Goal: Task Accomplishment & Management: Use online tool/utility

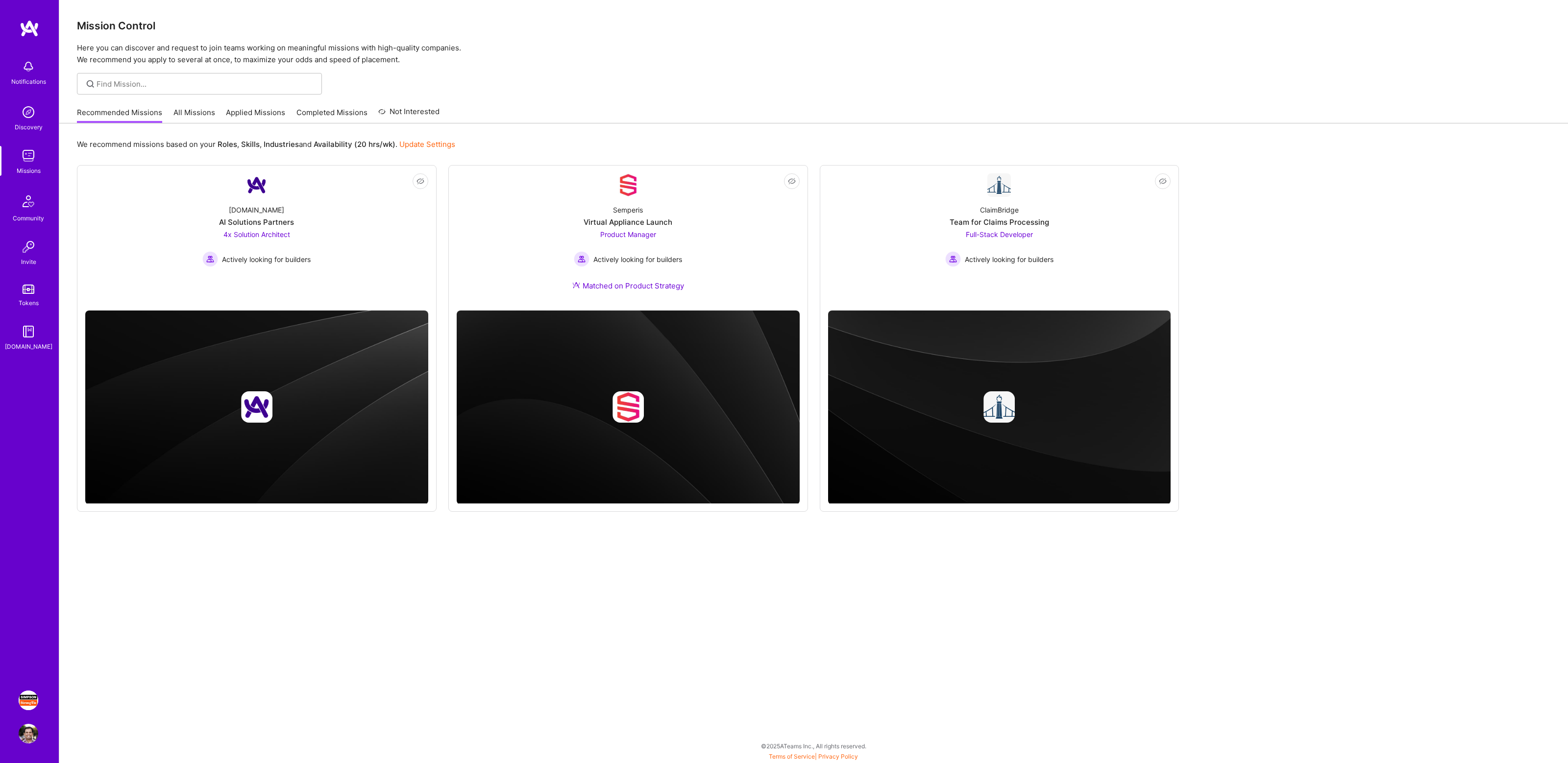
click at [22, 702] on img at bounding box center [29, 700] width 19 height 19
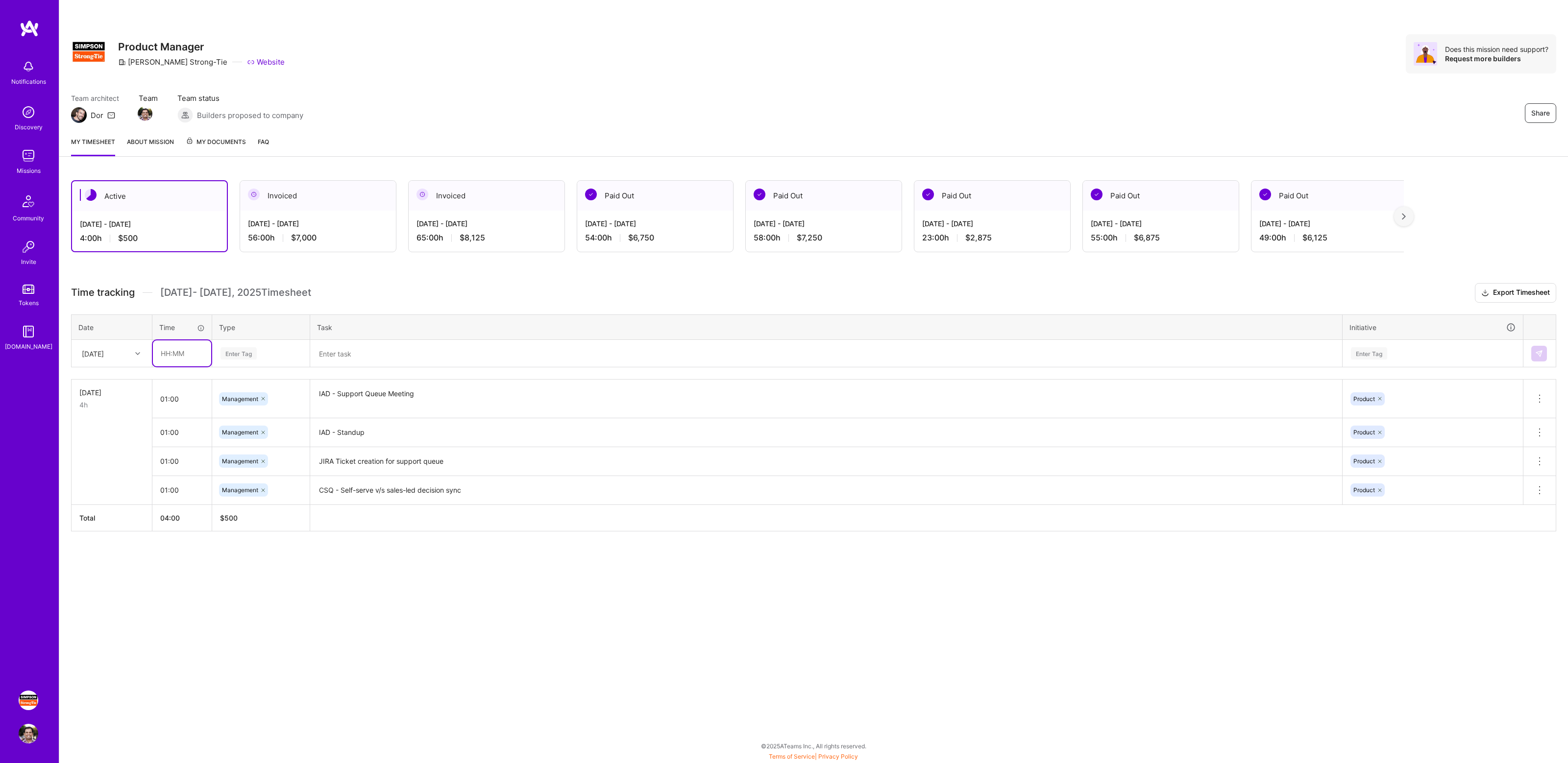
click at [170, 352] on input "text" at bounding box center [182, 353] width 58 height 26
type input "01:00"
type input "mana"
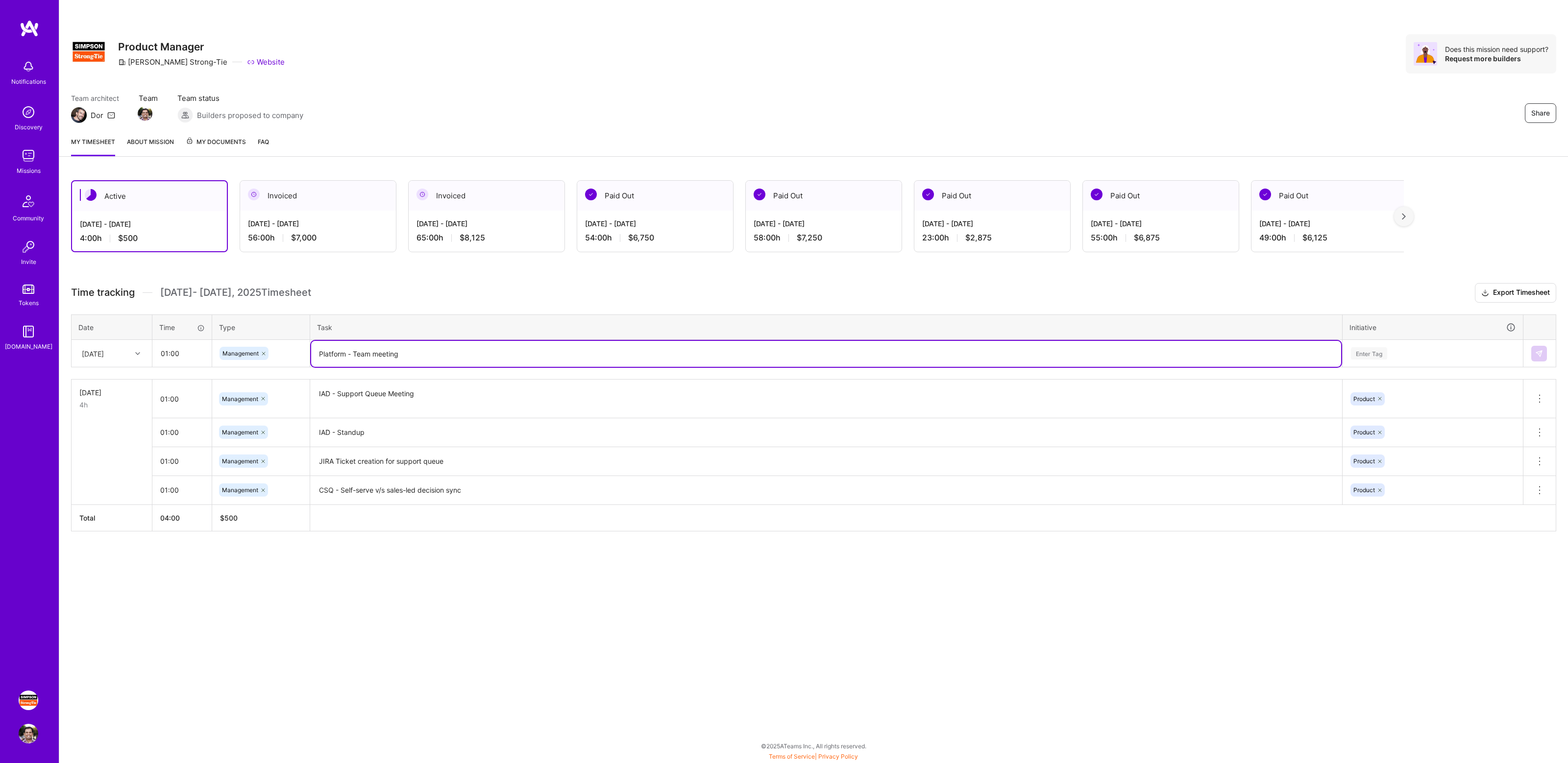
type textarea "Platform - Team meeting"
click at [1371, 344] on div "Enter Tag" at bounding box center [1433, 354] width 180 height 26
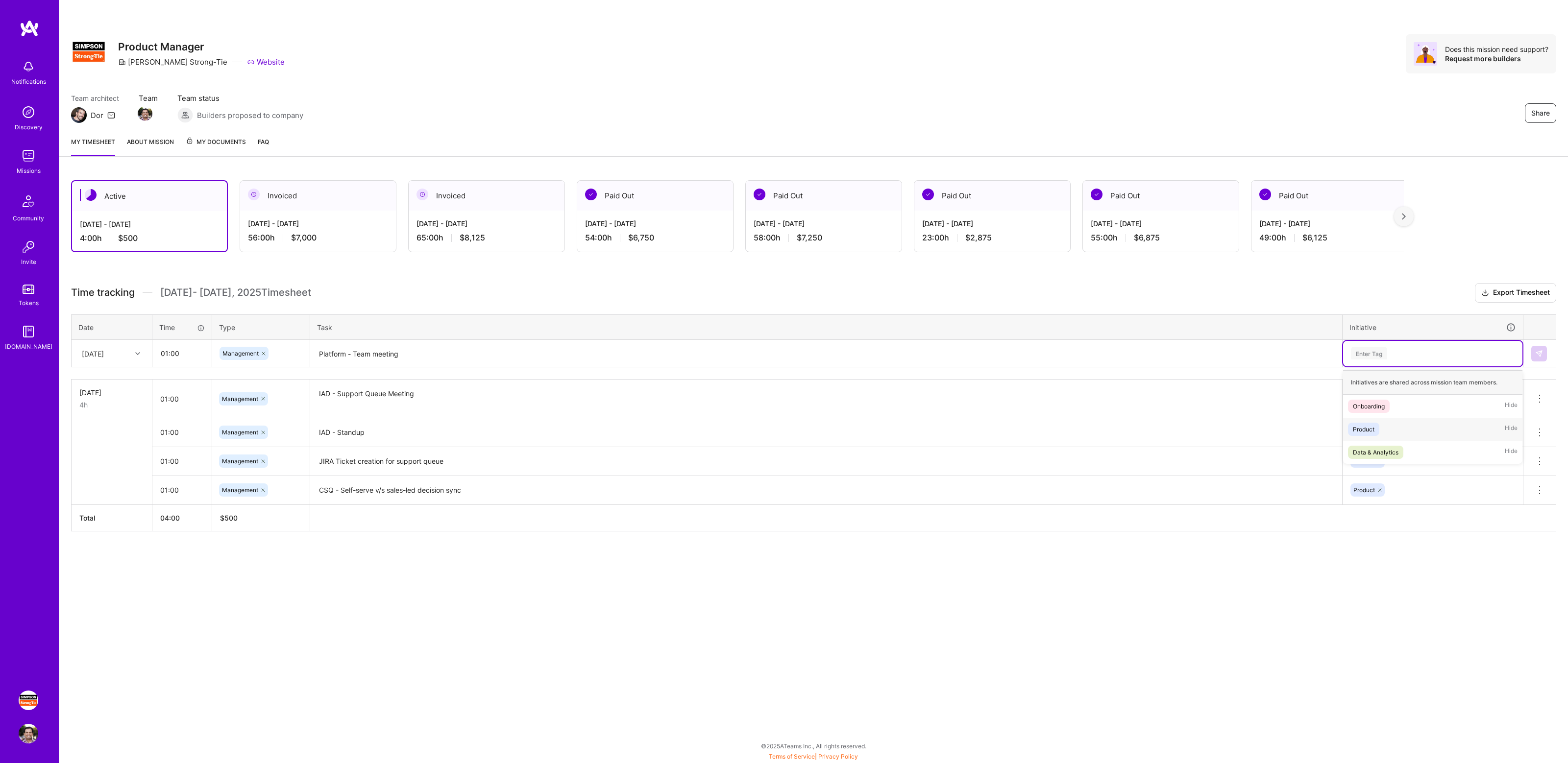
click at [1368, 426] on div "Product" at bounding box center [1363, 429] width 21 height 10
click at [1542, 357] on img at bounding box center [1539, 354] width 8 height 8
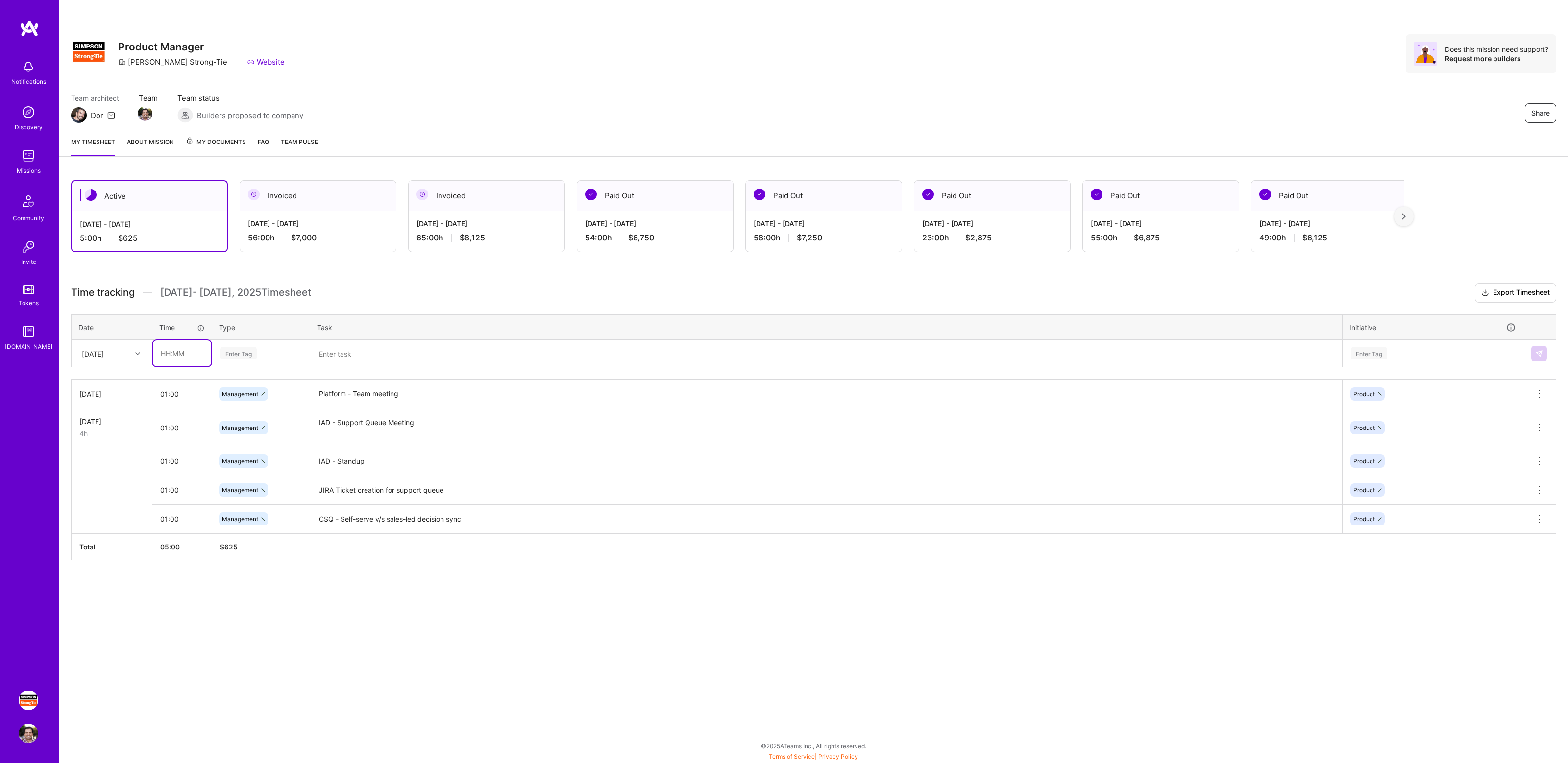
click at [180, 357] on input "text" at bounding box center [182, 353] width 58 height 26
type input "01:00"
type input "mana"
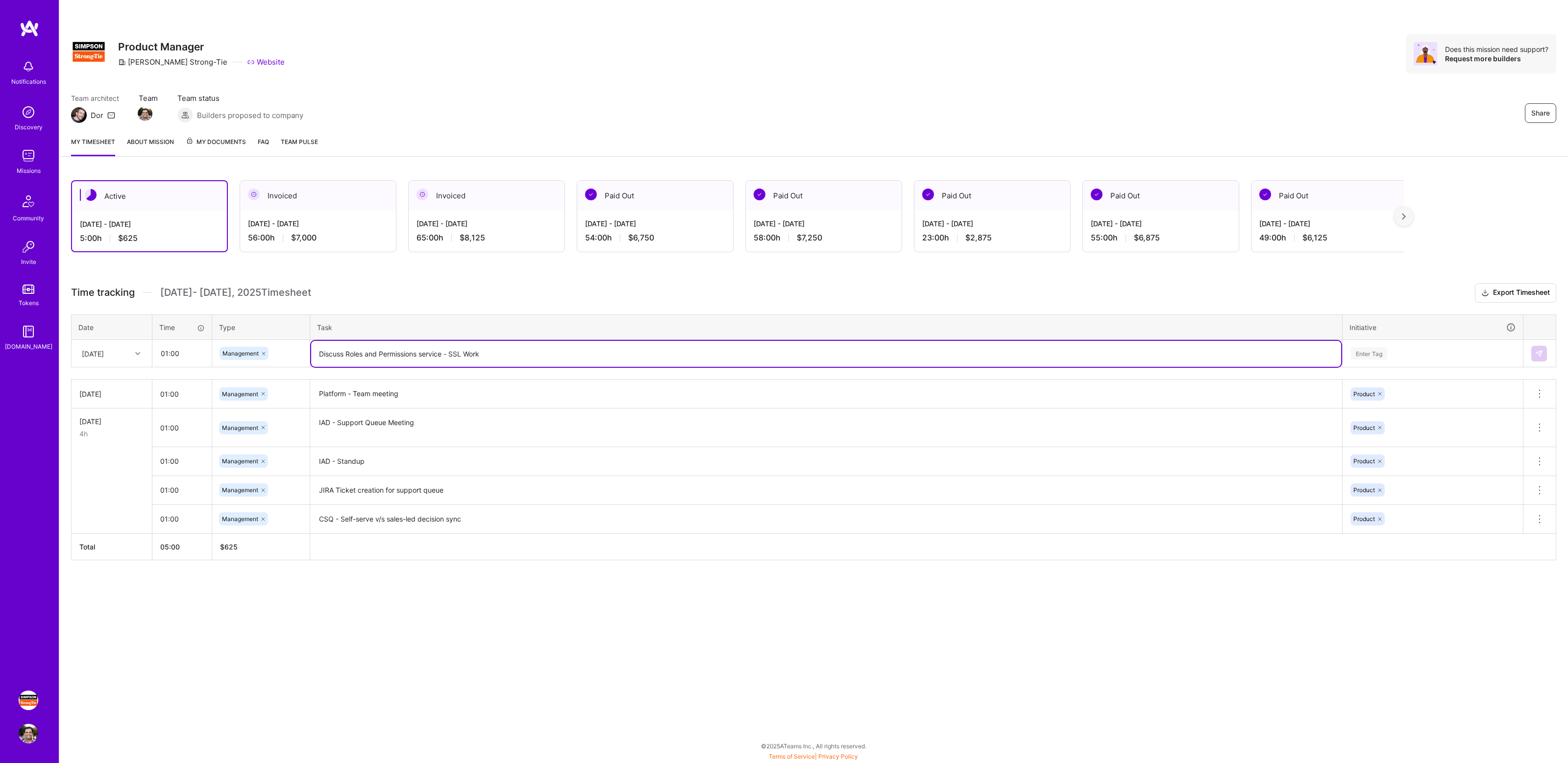
type textarea "Discuss Roles and Permissions service - SSL Work"
click at [1413, 348] on div "Enter Tag" at bounding box center [1433, 354] width 166 height 12
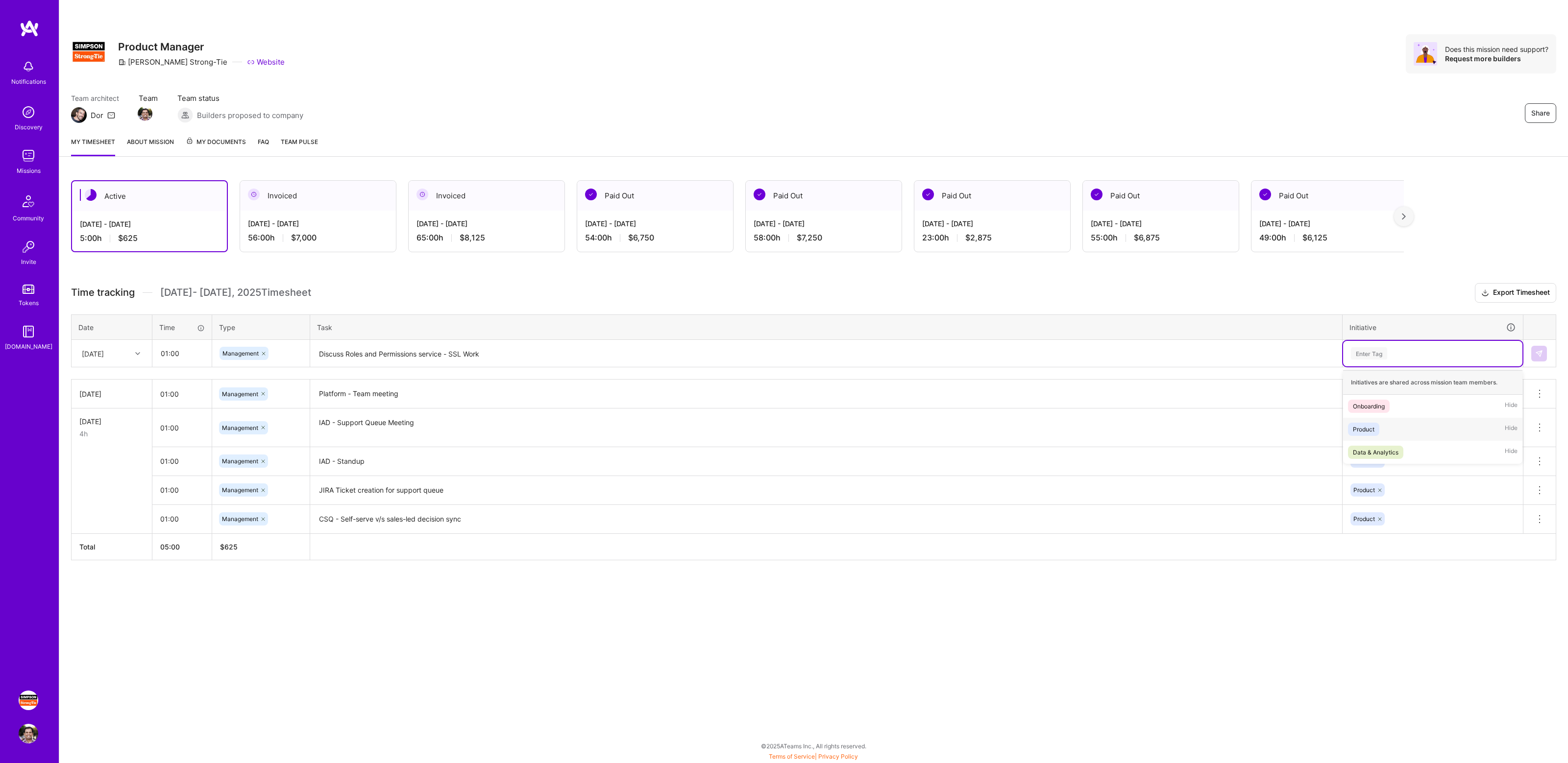
click at [1384, 426] on div "Product Hide" at bounding box center [1433, 430] width 180 height 23
click at [1537, 352] on img at bounding box center [1539, 354] width 8 height 8
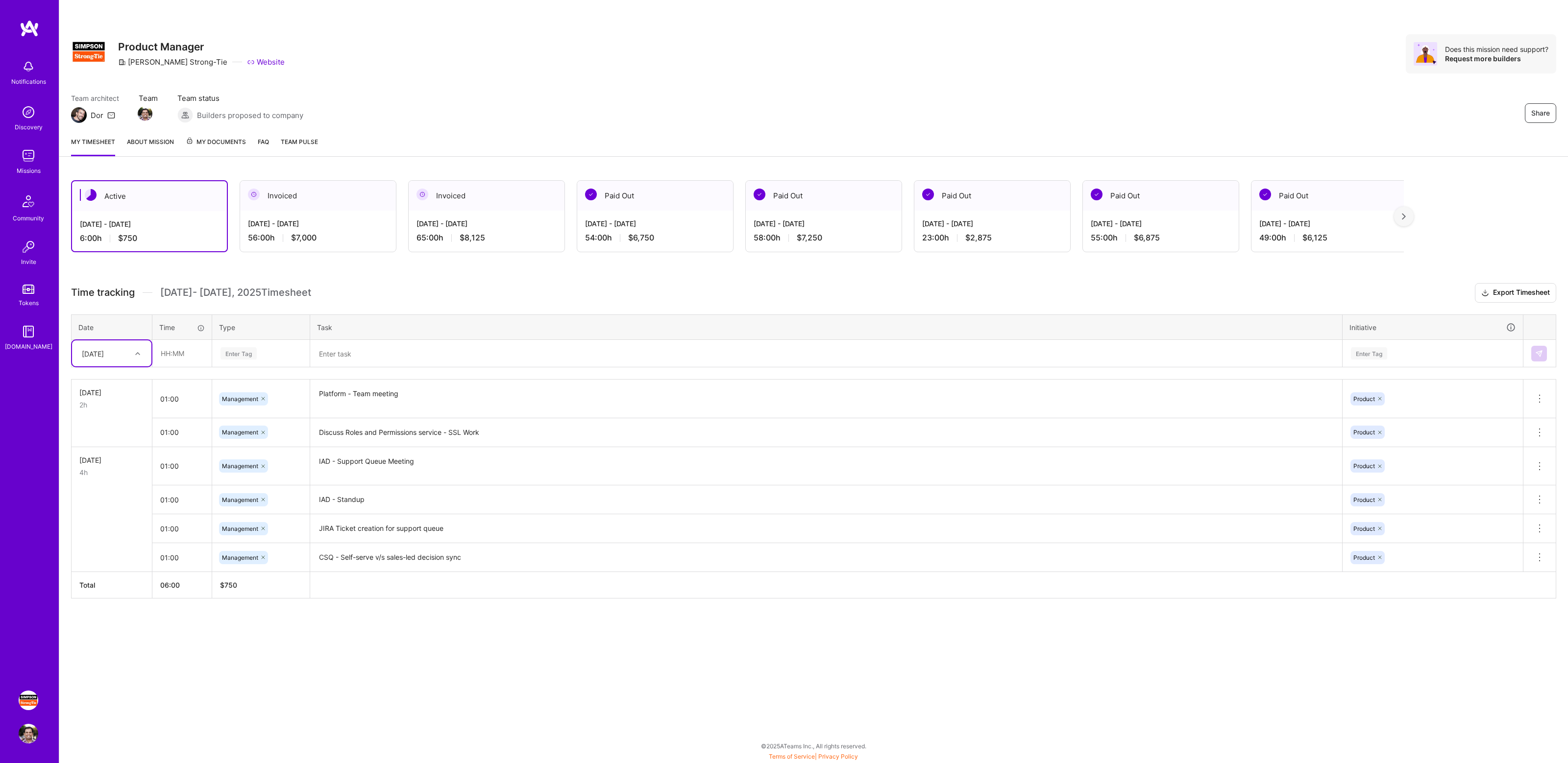
click at [405, 277] on div "Active [DATE] - [DATE] 6:00 h $750 Invoiced [DATE] - [DATE] 56:00 h $7,000 Invo…" at bounding box center [813, 408] width 1509 height 478
click at [471, 280] on div "Active [DATE] - [DATE] 6:00 h $750 Invoiced [DATE] - [DATE] 56:00 h $7,000 Invo…" at bounding box center [813, 408] width 1509 height 478
click at [519, 280] on div "Active [DATE] - [DATE] 6:00 h $750 Invoiced [DATE] - [DATE] 56:00 h $7,000 Invo…" at bounding box center [813, 408] width 1509 height 478
click at [187, 354] on input "text" at bounding box center [182, 353] width 58 height 26
type input "01:00"
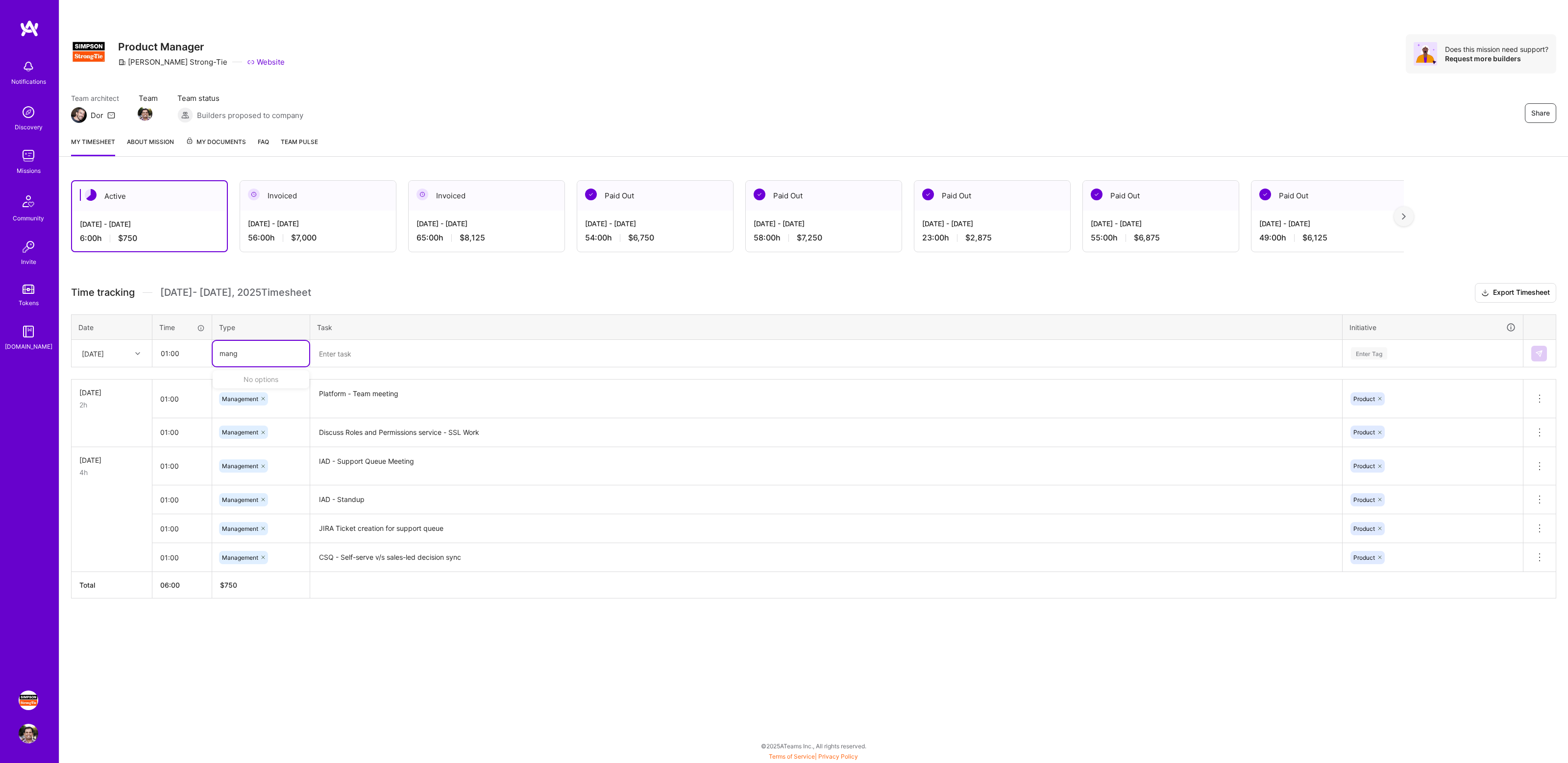
type input "man"
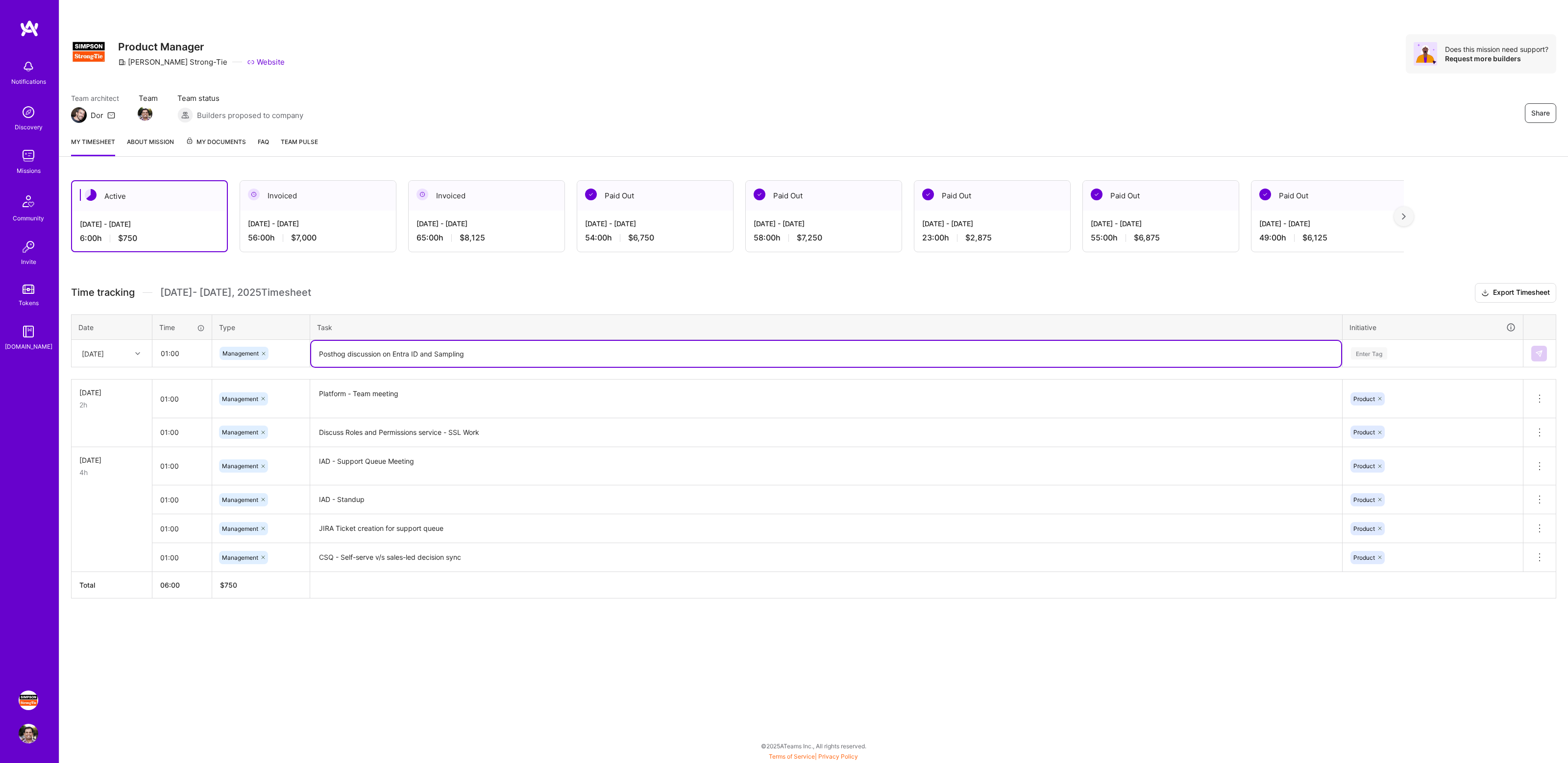
type textarea "Posthog discussion on Entra ID and Sampling"
click at [1431, 355] on div "Enter Tag" at bounding box center [1433, 354] width 166 height 12
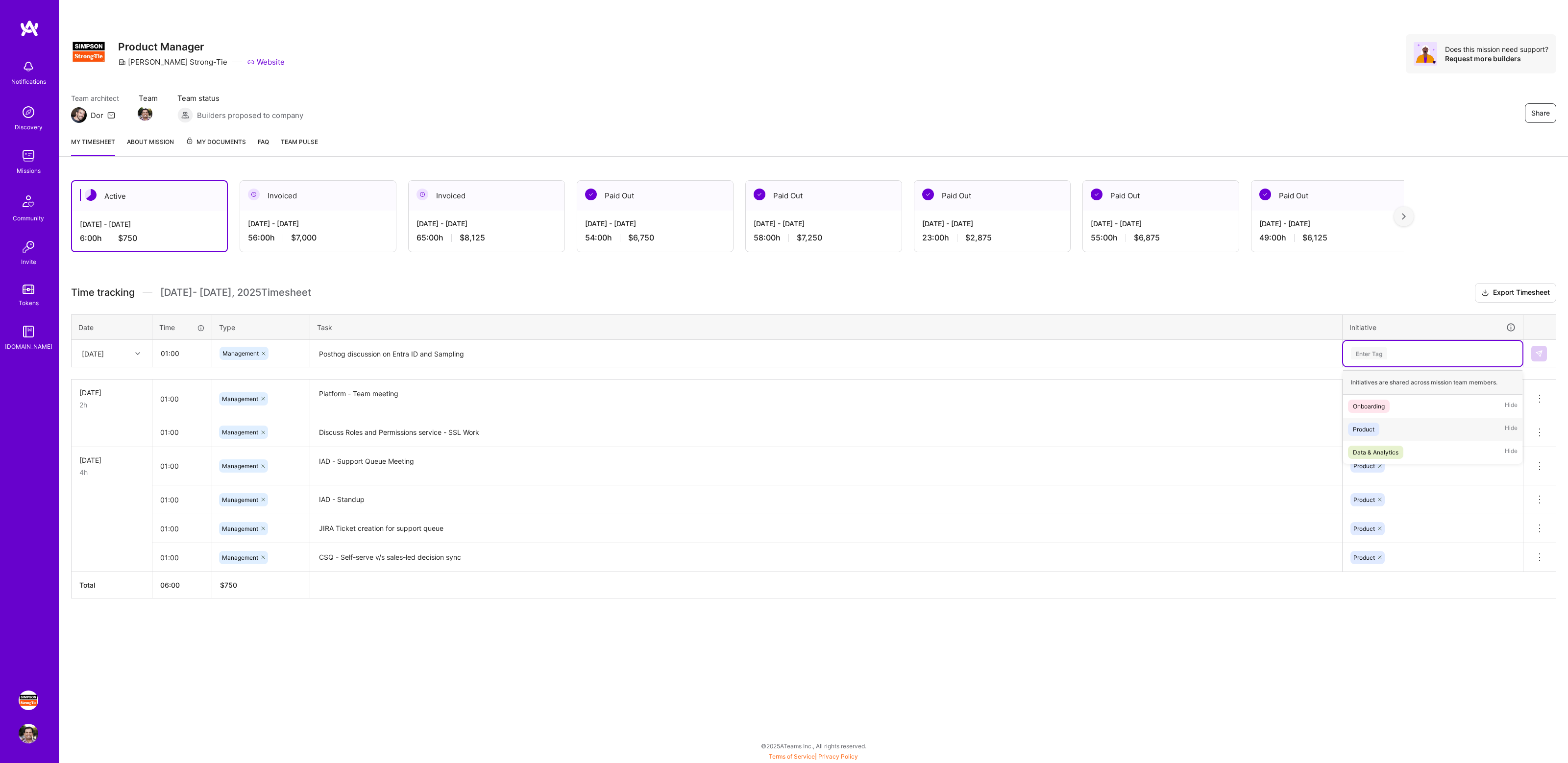
click at [1382, 429] on div "Product Hide" at bounding box center [1433, 430] width 180 height 23
click at [1545, 355] on button at bounding box center [1539, 354] width 16 height 16
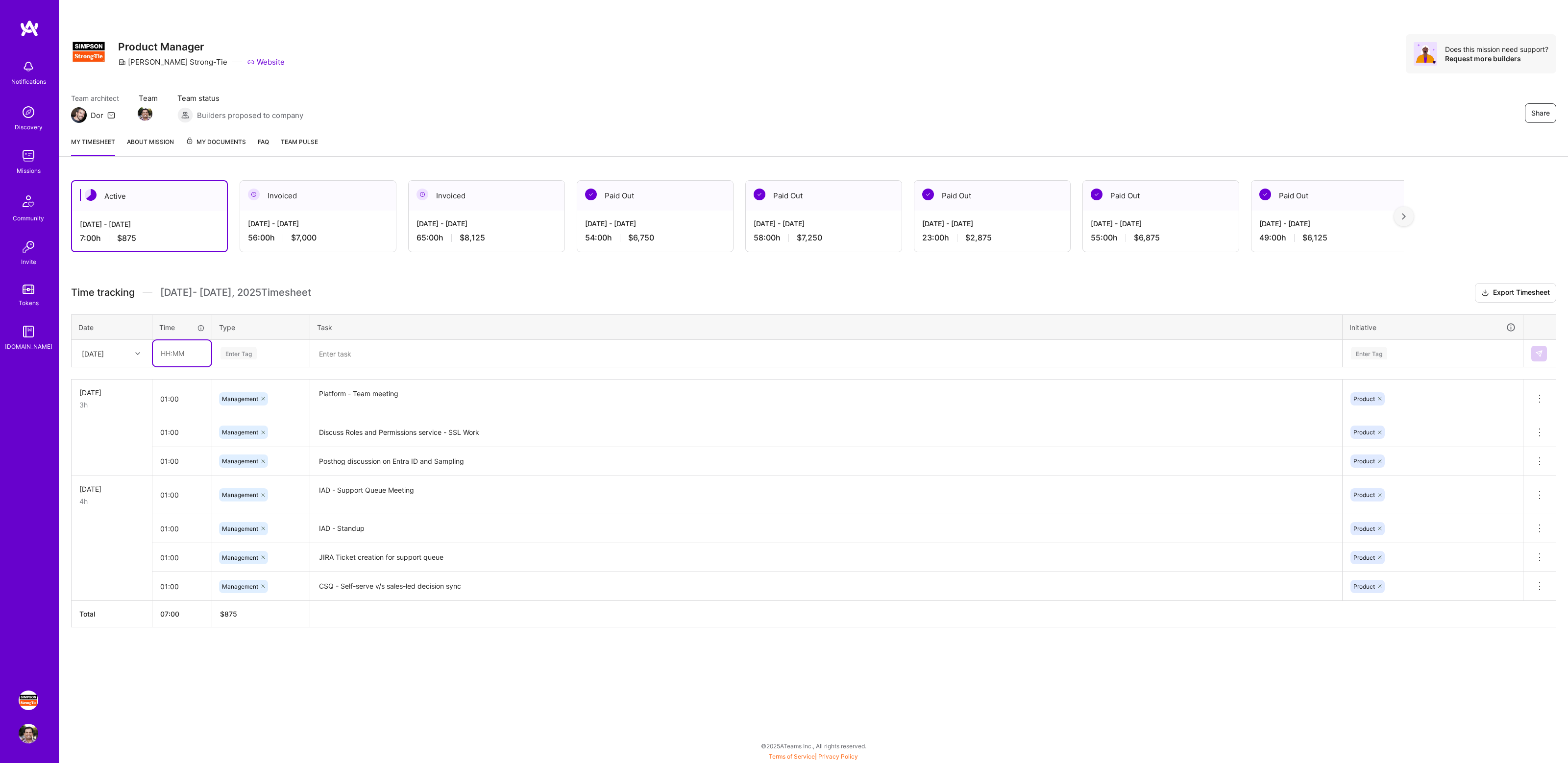
click at [184, 355] on input "text" at bounding box center [182, 353] width 58 height 26
type input "01:00"
type input "mana"
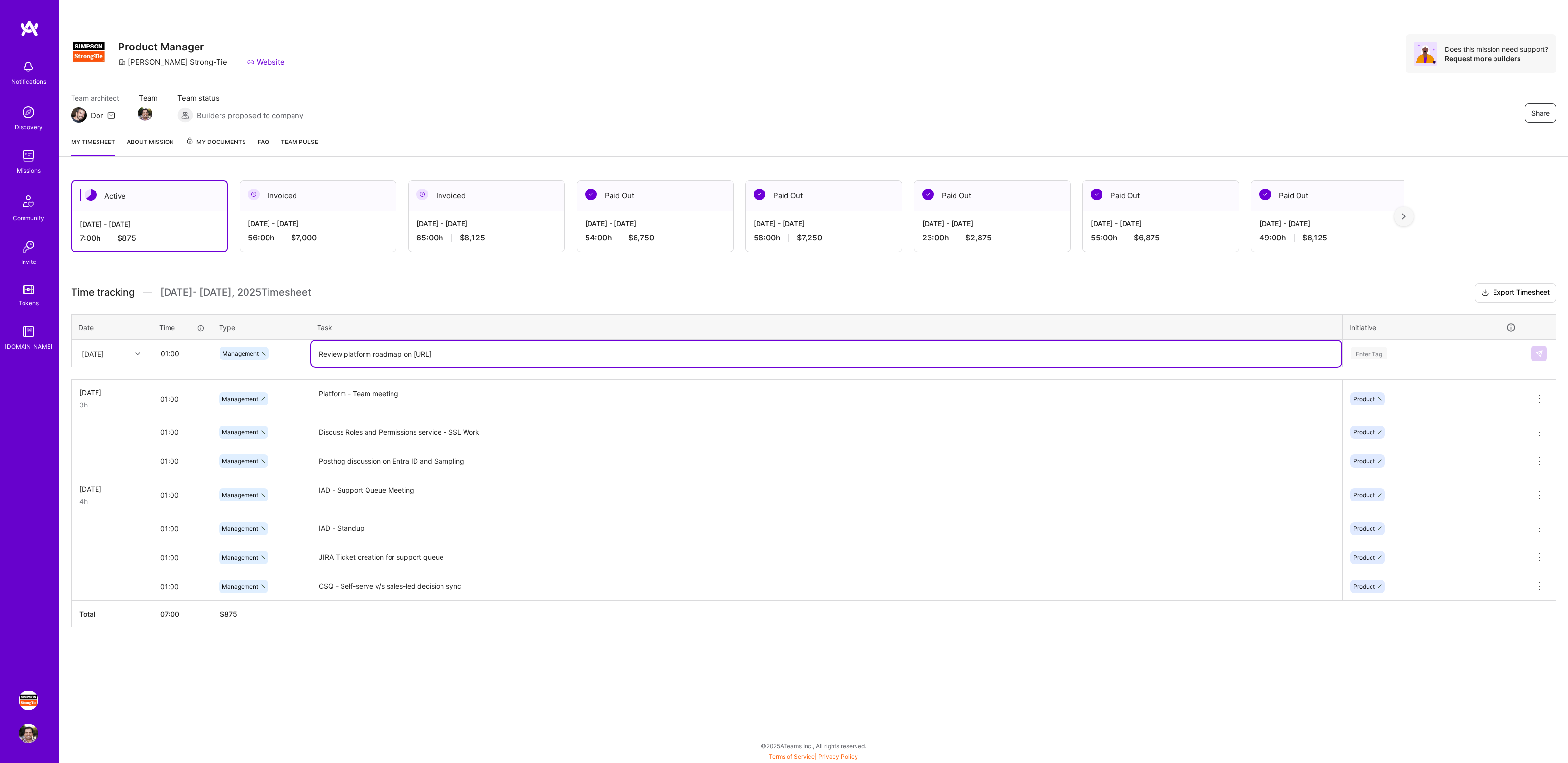
type textarea "Review platform roadmap on [URL]"
click at [1363, 352] on div "Enter Tag" at bounding box center [1369, 353] width 37 height 15
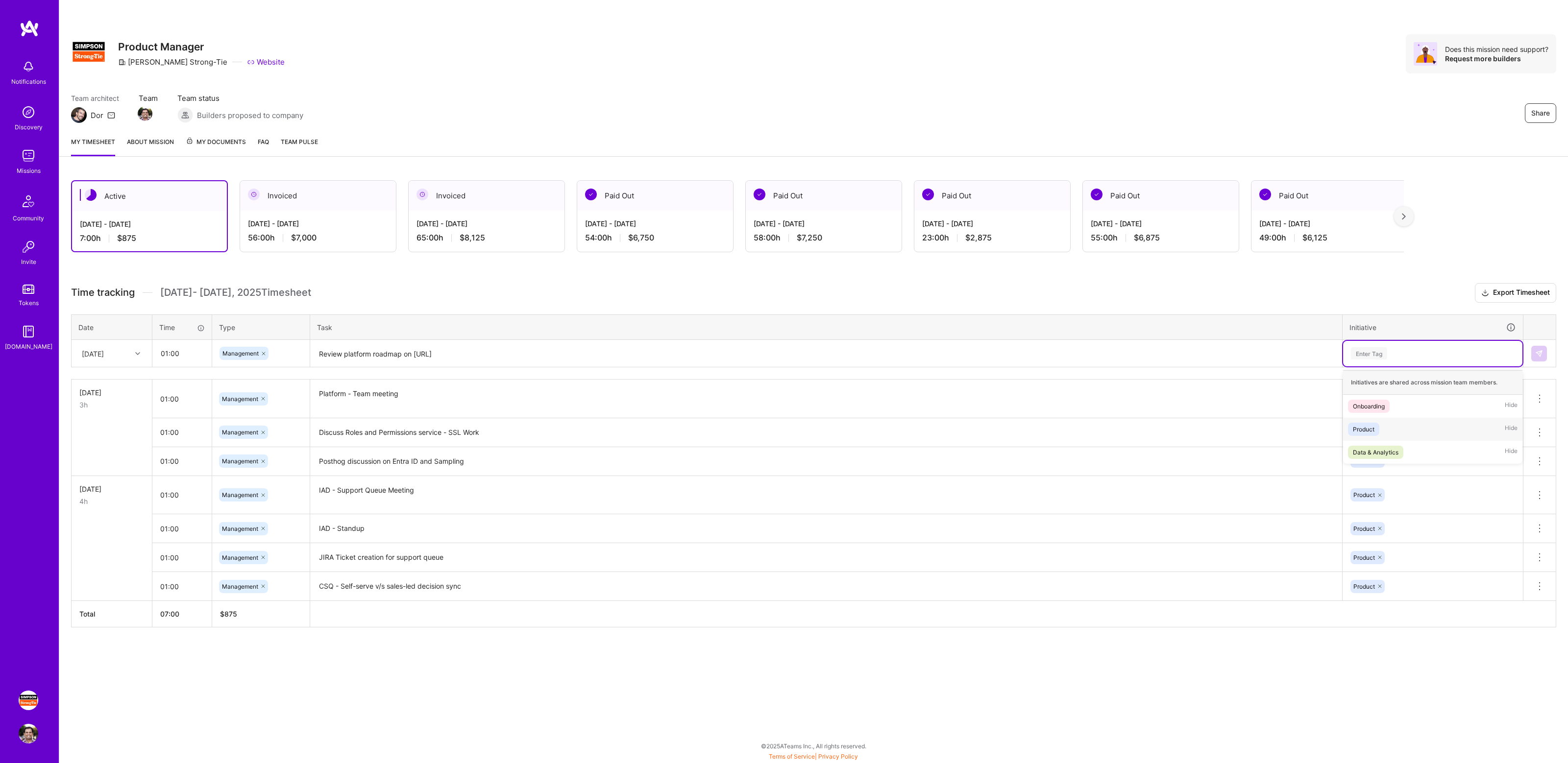
click at [1390, 423] on div "Product Hide" at bounding box center [1433, 430] width 180 height 23
click at [1536, 355] on img at bounding box center [1539, 354] width 8 height 8
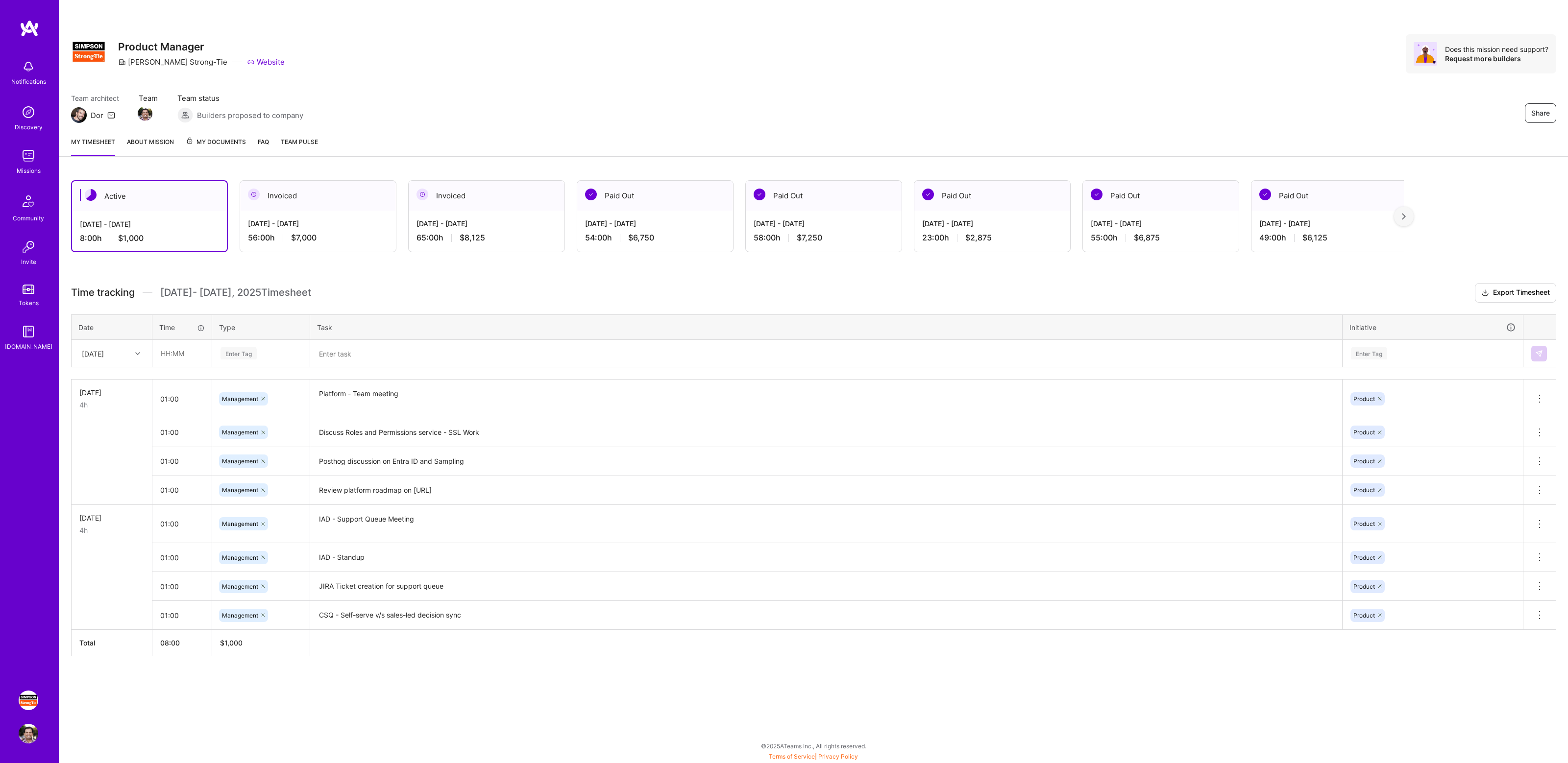
click at [665, 283] on h3 "Time tracking [DATE] - [DATE] Timesheet Export Timesheet" at bounding box center [814, 293] width 1485 height 19
click at [620, 43] on div "Share Product Manager [PERSON_NAME]-Tie Website Does this mission need support?…" at bounding box center [814, 54] width 1485 height 39
click at [688, 69] on div "Share Product Manager [PERSON_NAME]-Tie Website Does this mission need support?…" at bounding box center [814, 54] width 1485 height 39
click at [778, 81] on div "Share Product Manager [PERSON_NAME]-Tie Website Does this mission need support?…" at bounding box center [813, 64] width 1509 height 129
